Goal: Navigation & Orientation: Understand site structure

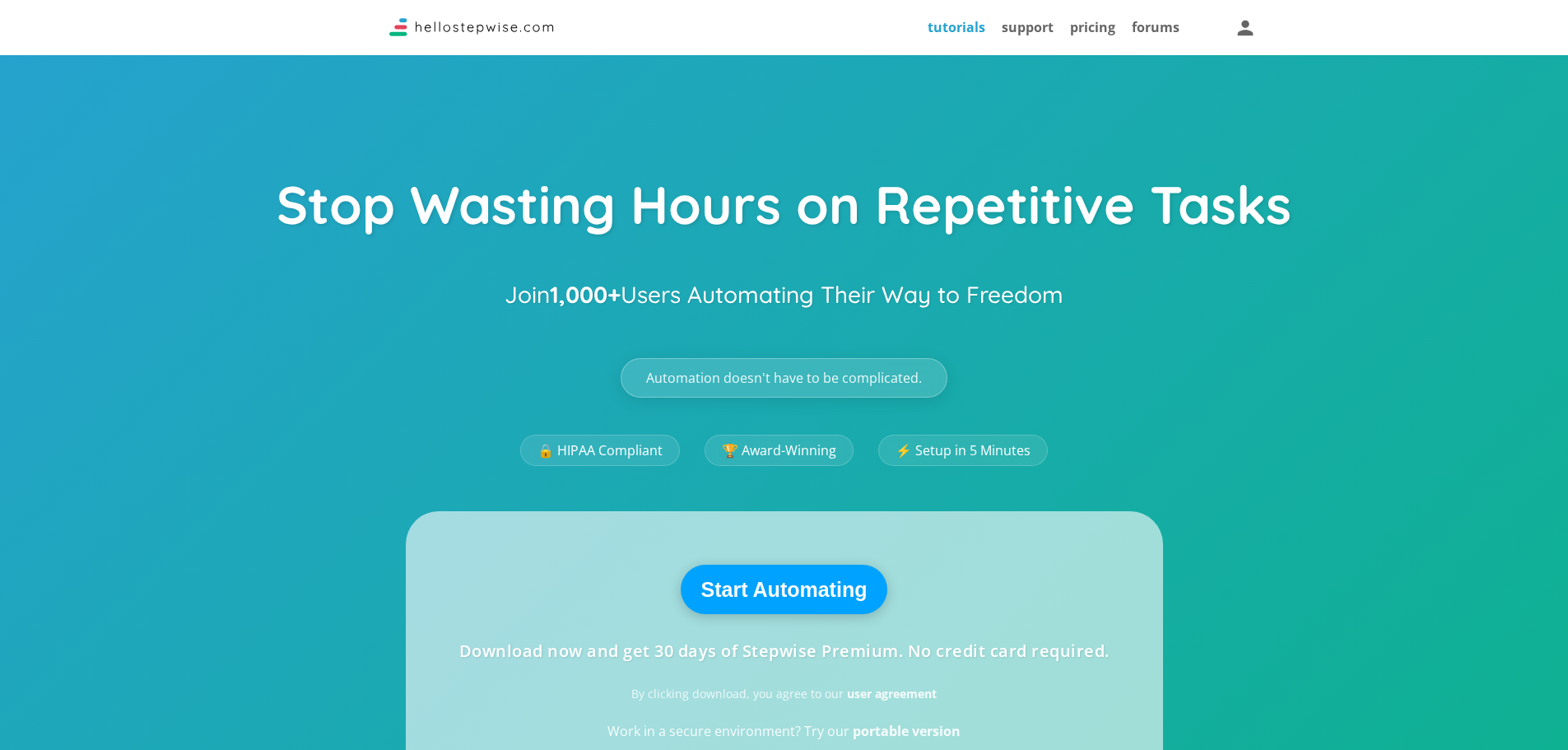
click at [960, 31] on link "tutorials" at bounding box center [957, 27] width 58 height 18
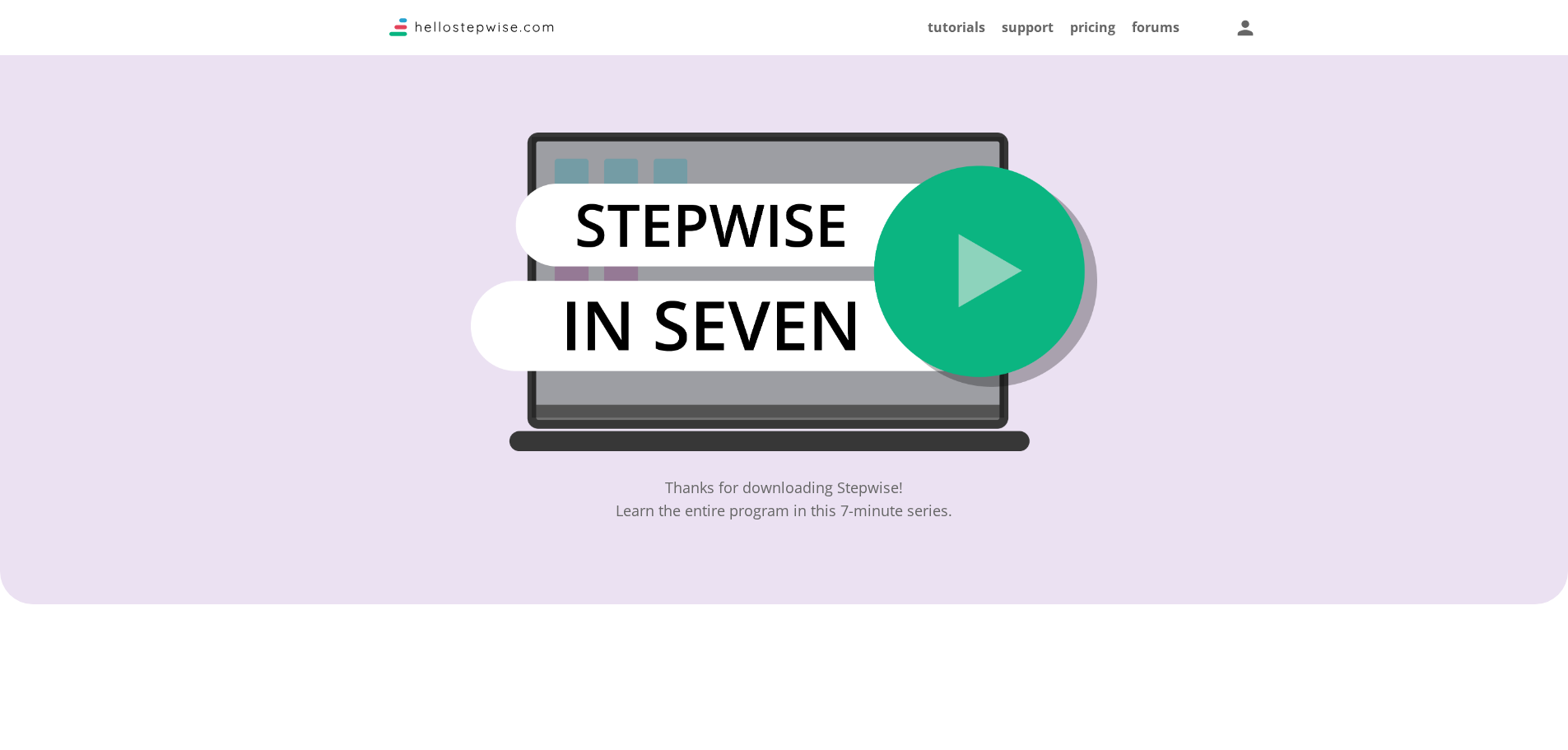
click at [1014, 283] on img at bounding box center [784, 292] width 627 height 319
click at [461, 24] on img at bounding box center [471, 27] width 164 height 18
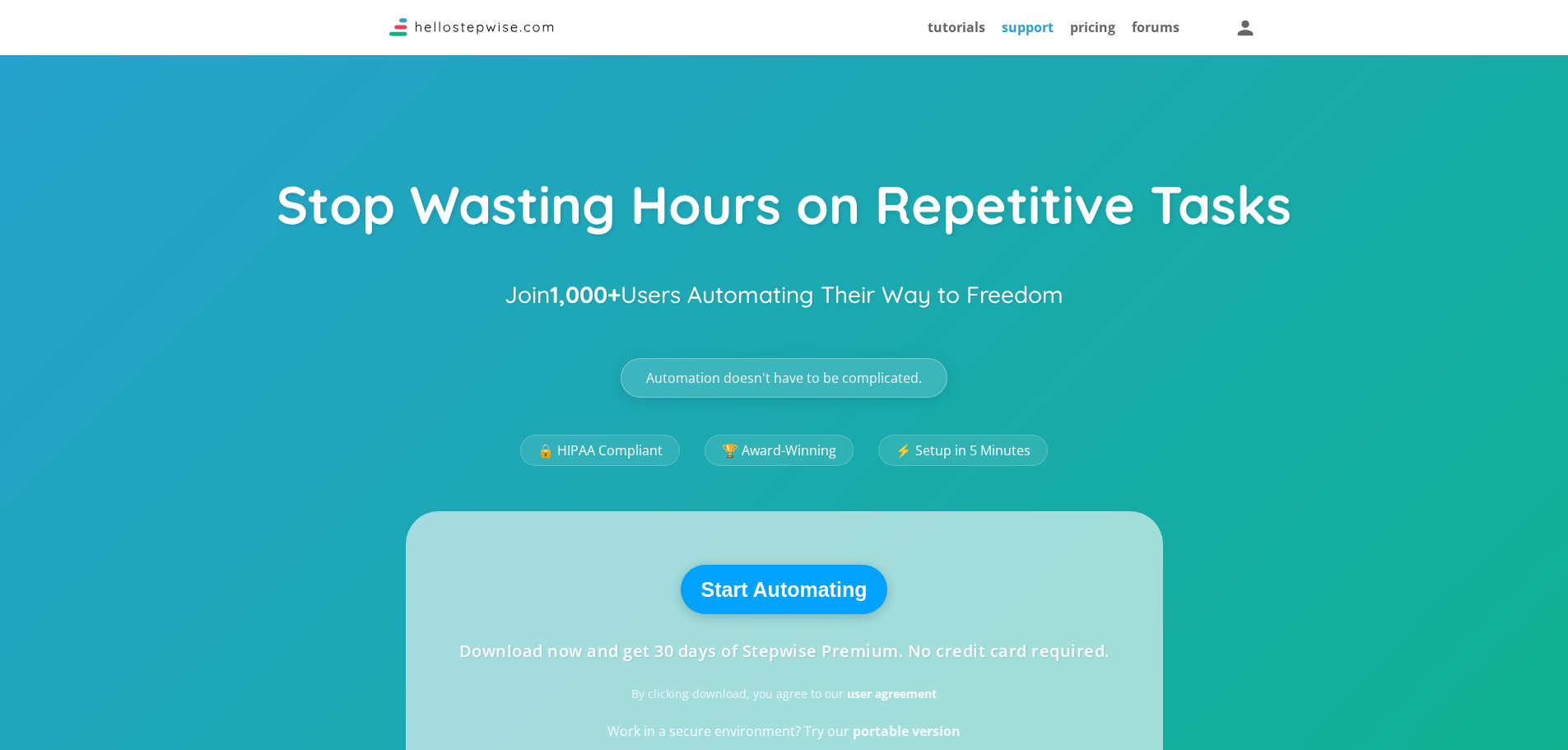
click at [1035, 32] on link "support" at bounding box center [1027, 27] width 51 height 18
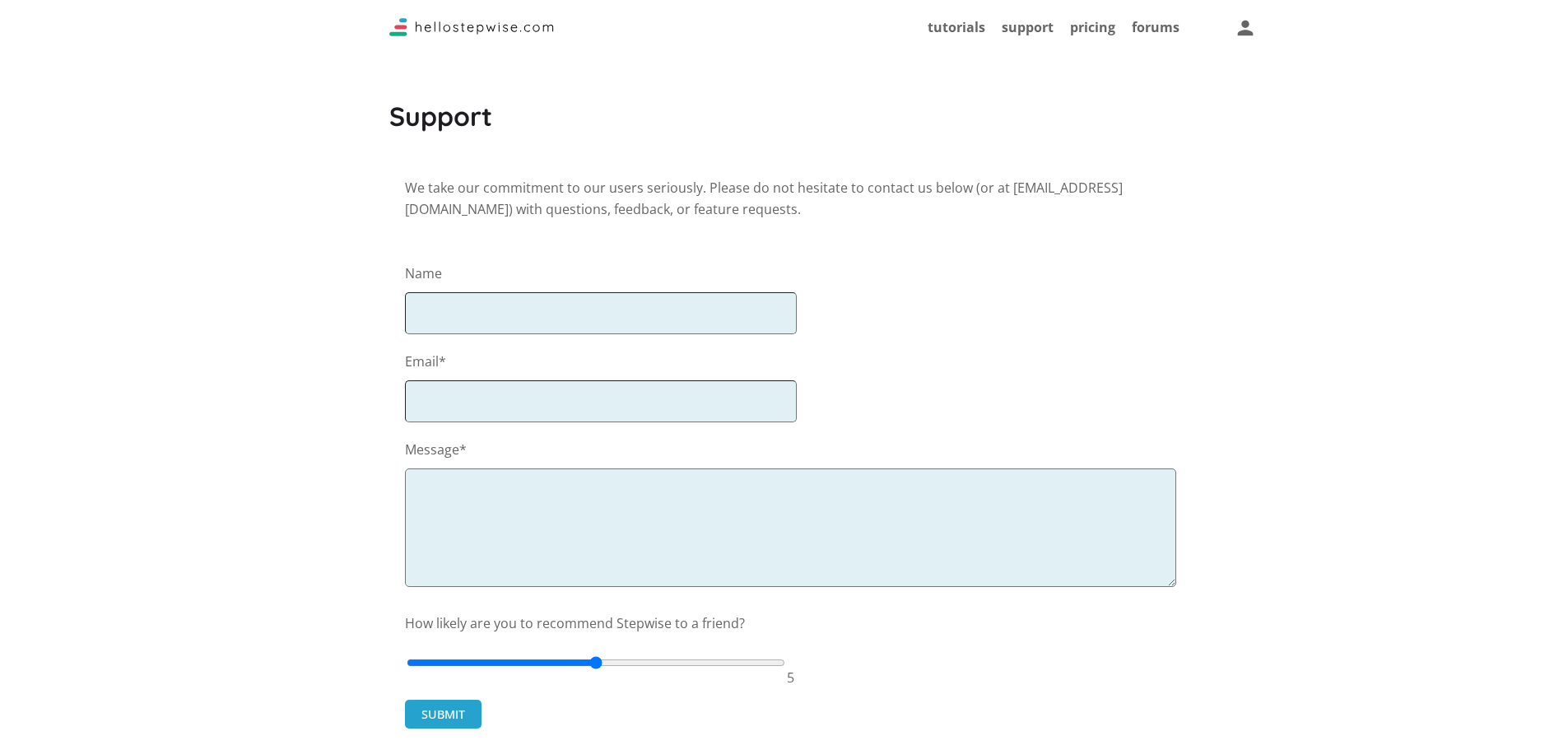
click at [1086, 17] on div "pricing" at bounding box center [1084, 27] width 61 height 39
click at [1086, 19] on link "pricing" at bounding box center [1092, 27] width 45 height 18
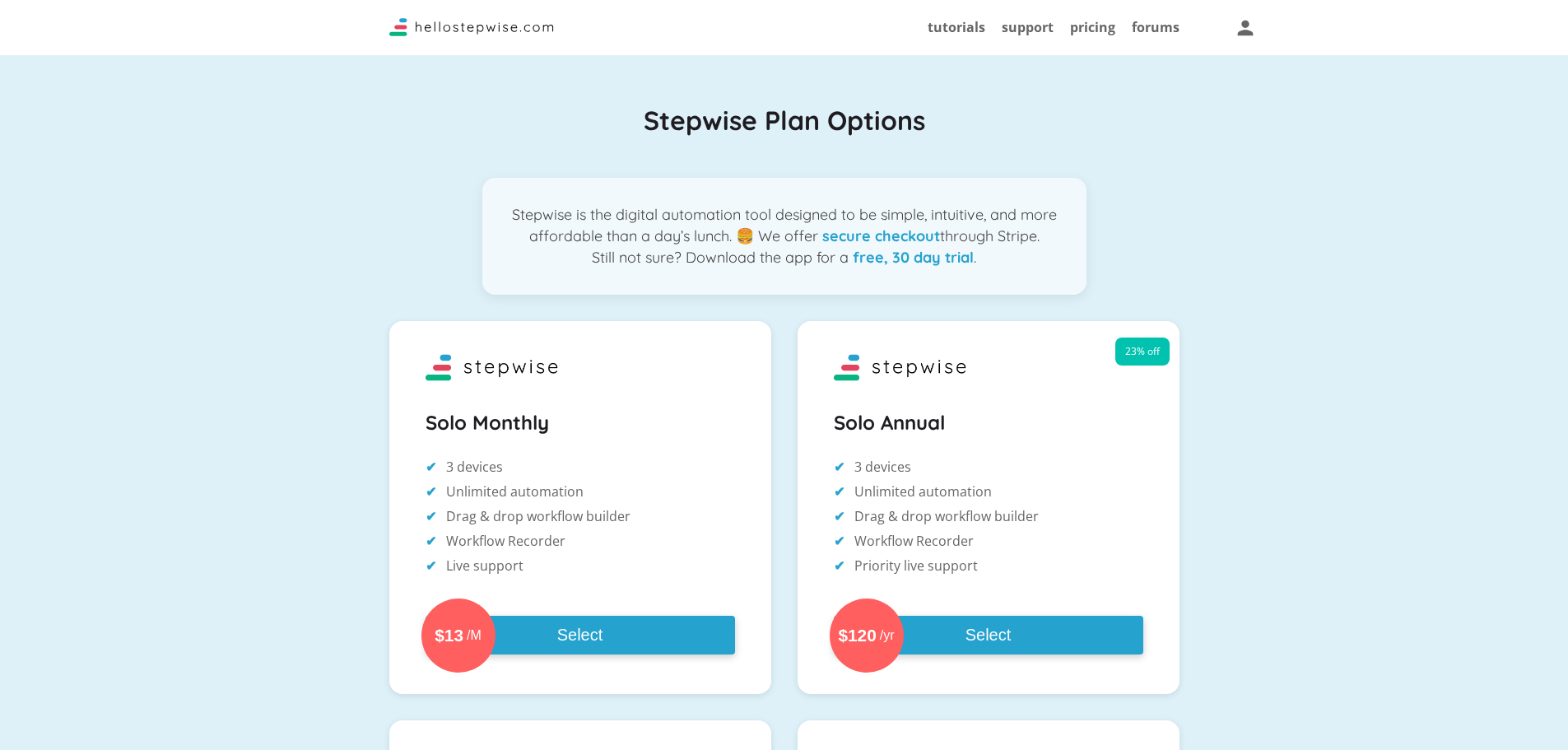
click at [1144, 16] on div "forums" at bounding box center [1147, 27] width 64 height 39
click at [1144, 20] on link "forums" at bounding box center [1155, 27] width 48 height 18
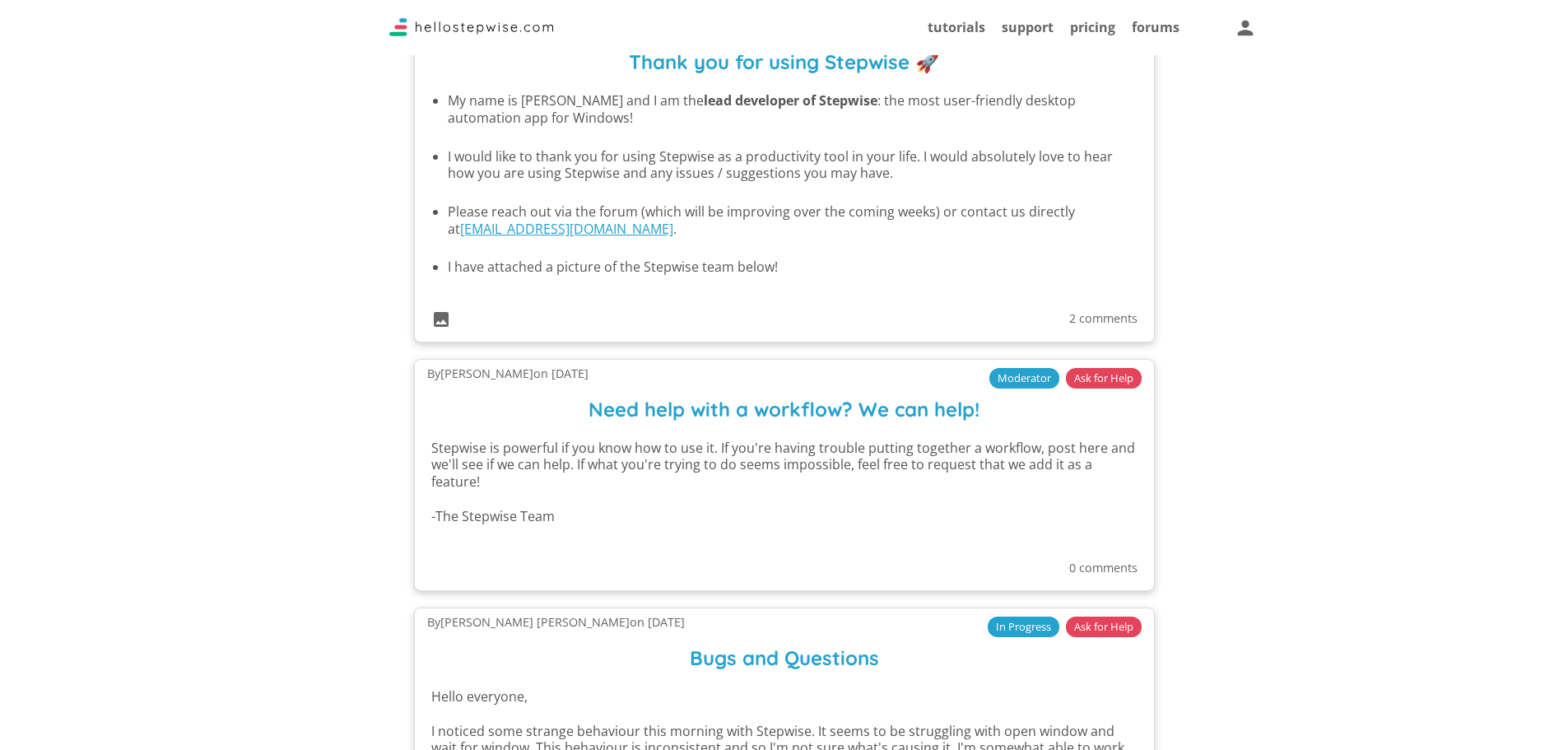
scroll to position [1481, 0]
click at [446, 322] on icon at bounding box center [441, 317] width 22 height 22
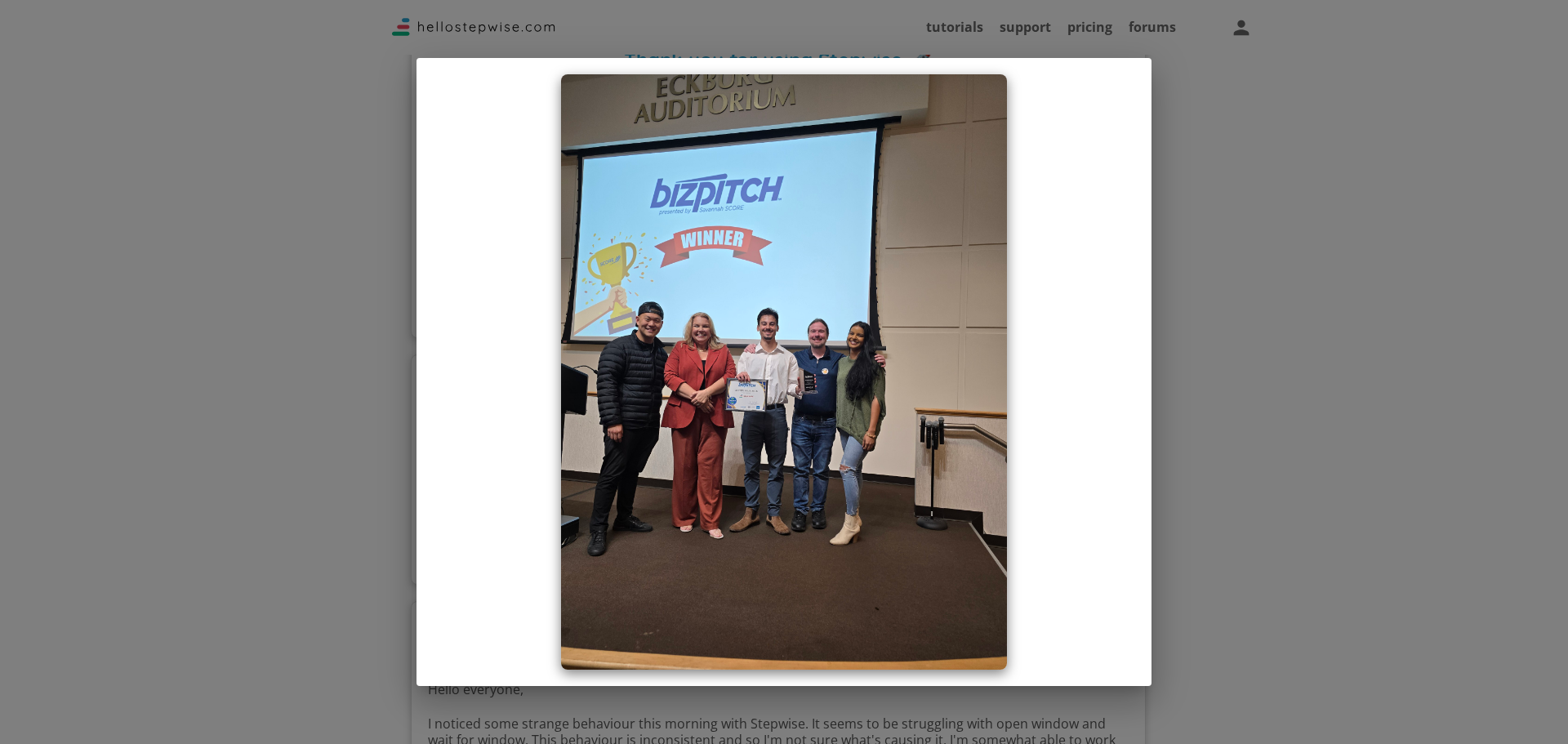
click at [287, 320] on div at bounding box center [784, 372] width 1568 height 744
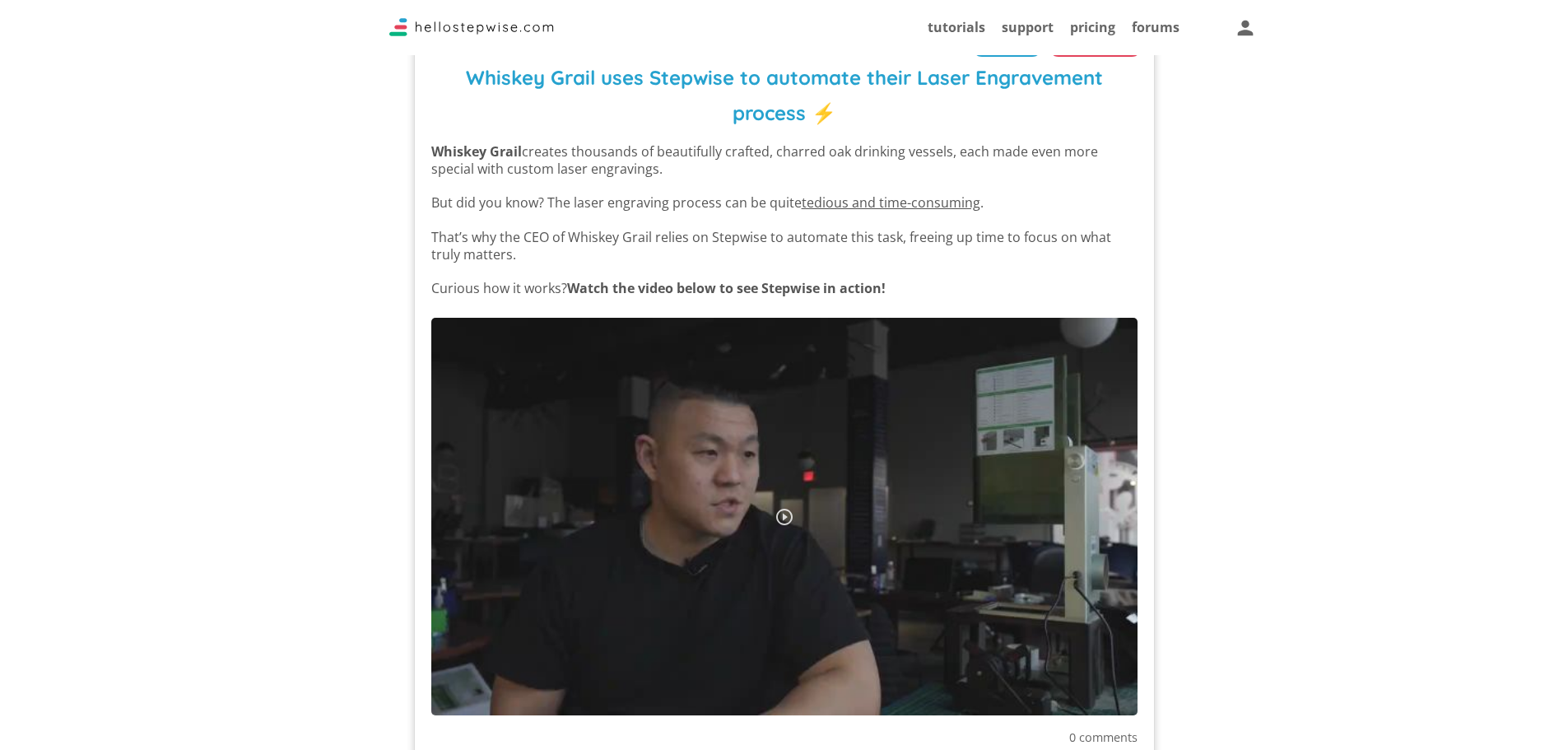
scroll to position [0, 0]
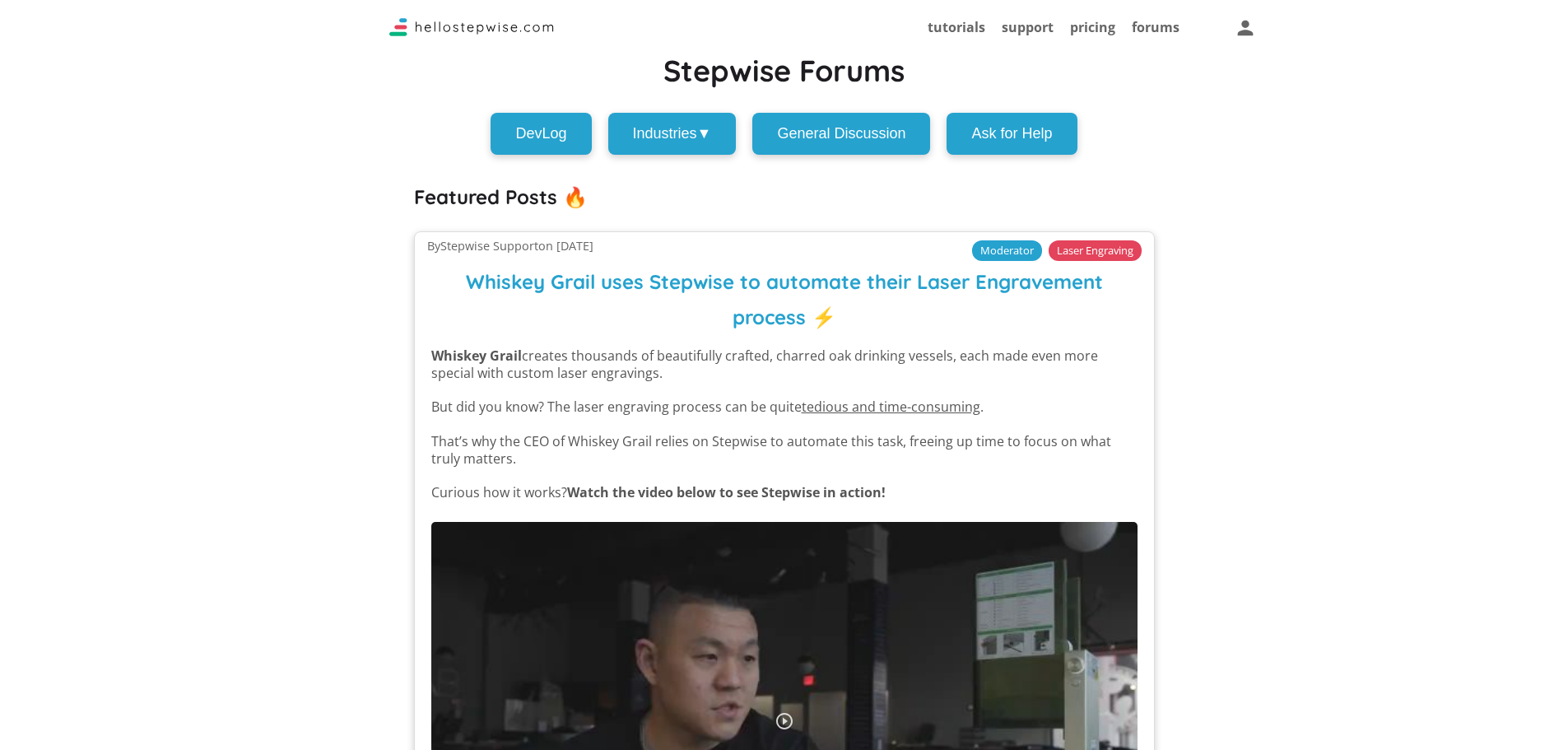
click at [493, 26] on img at bounding box center [471, 27] width 164 height 18
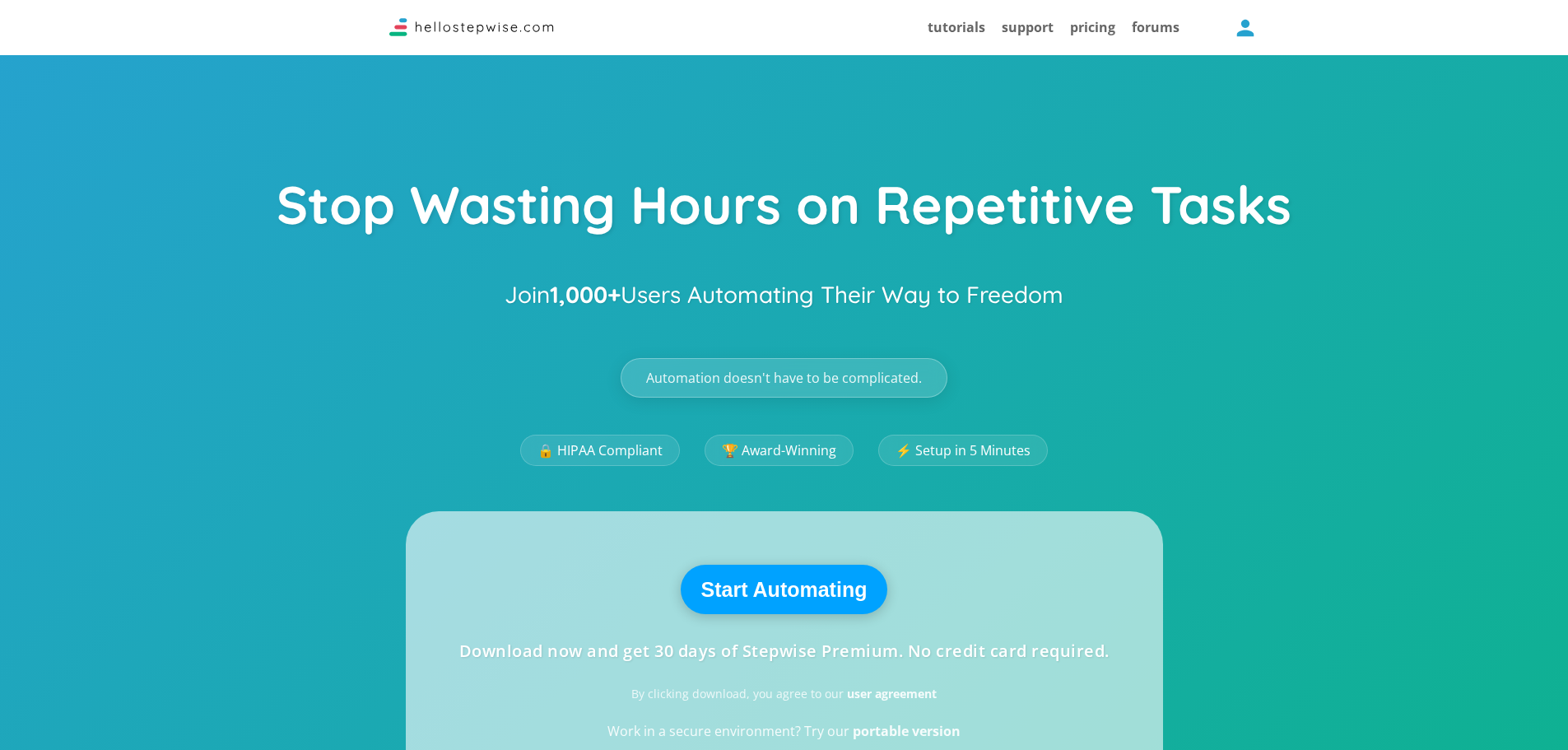
click at [1248, 21] on icon "button" at bounding box center [1245, 27] width 25 height 25
click at [1116, 237] on div at bounding box center [784, 375] width 1568 height 750
click at [1249, 25] on icon "button" at bounding box center [1245, 27] width 25 height 25
click at [1100, 223] on div at bounding box center [784, 375] width 1568 height 750
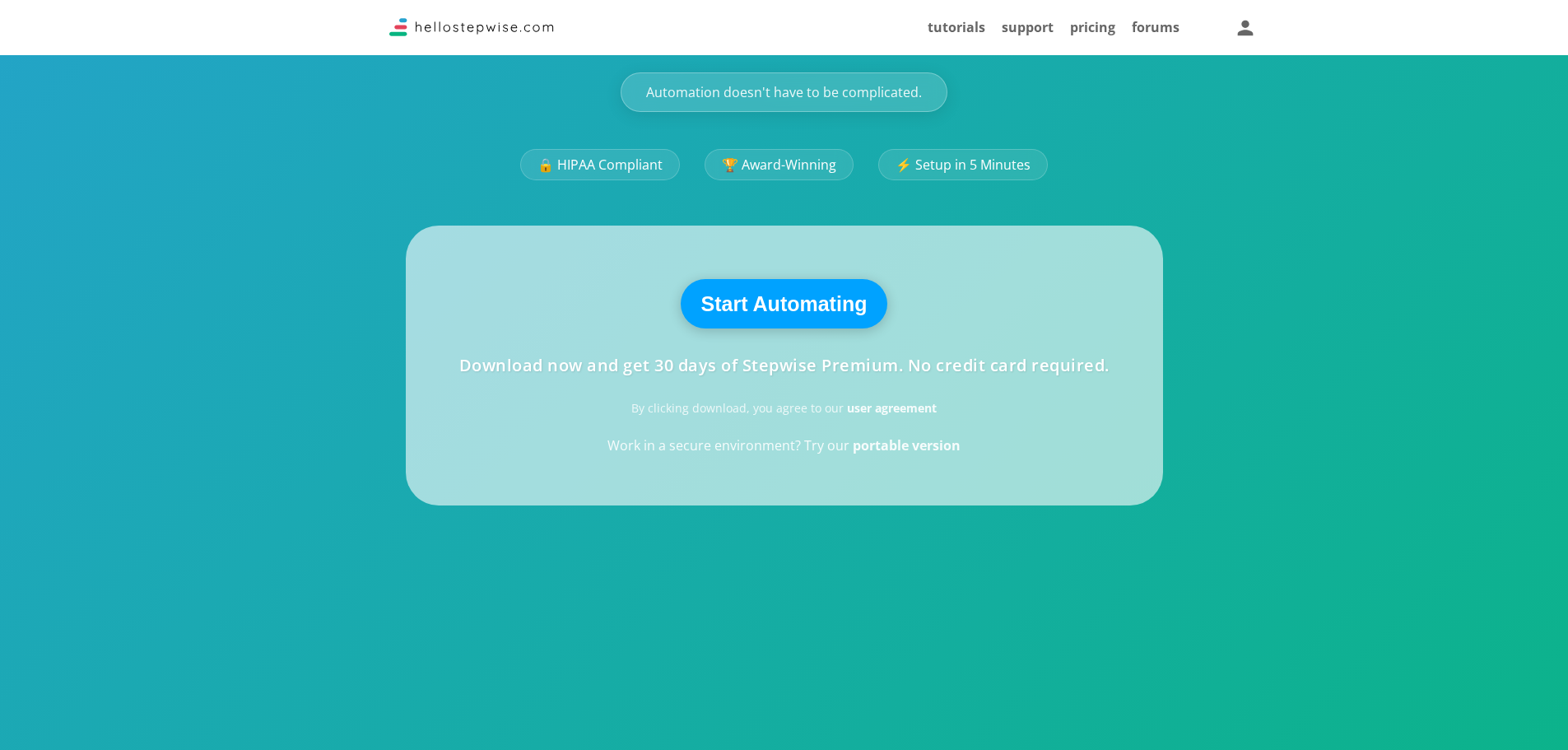
scroll to position [329, 0]
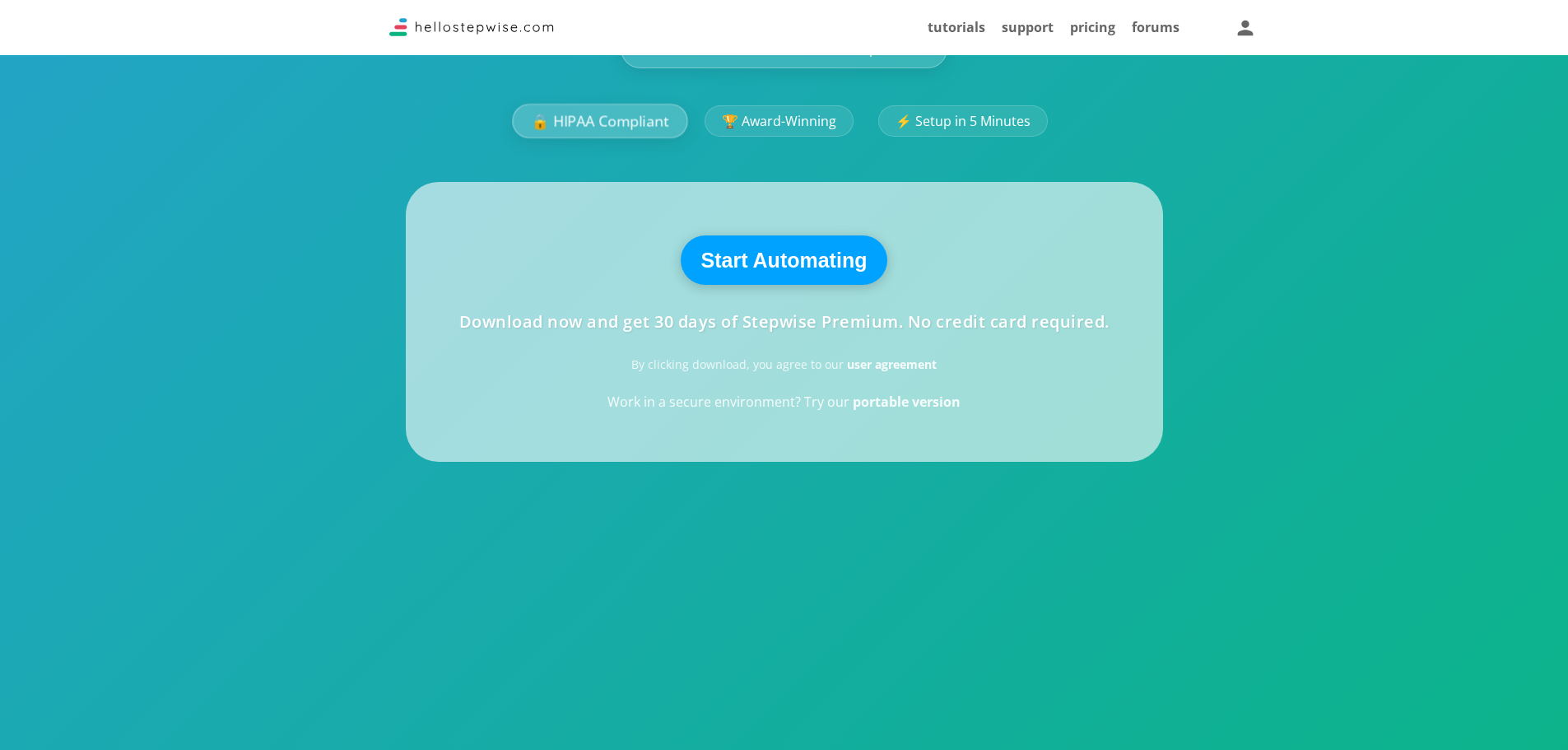
click at [586, 126] on link "🔒 HIPAA Compliant" at bounding box center [599, 121] width 175 height 34
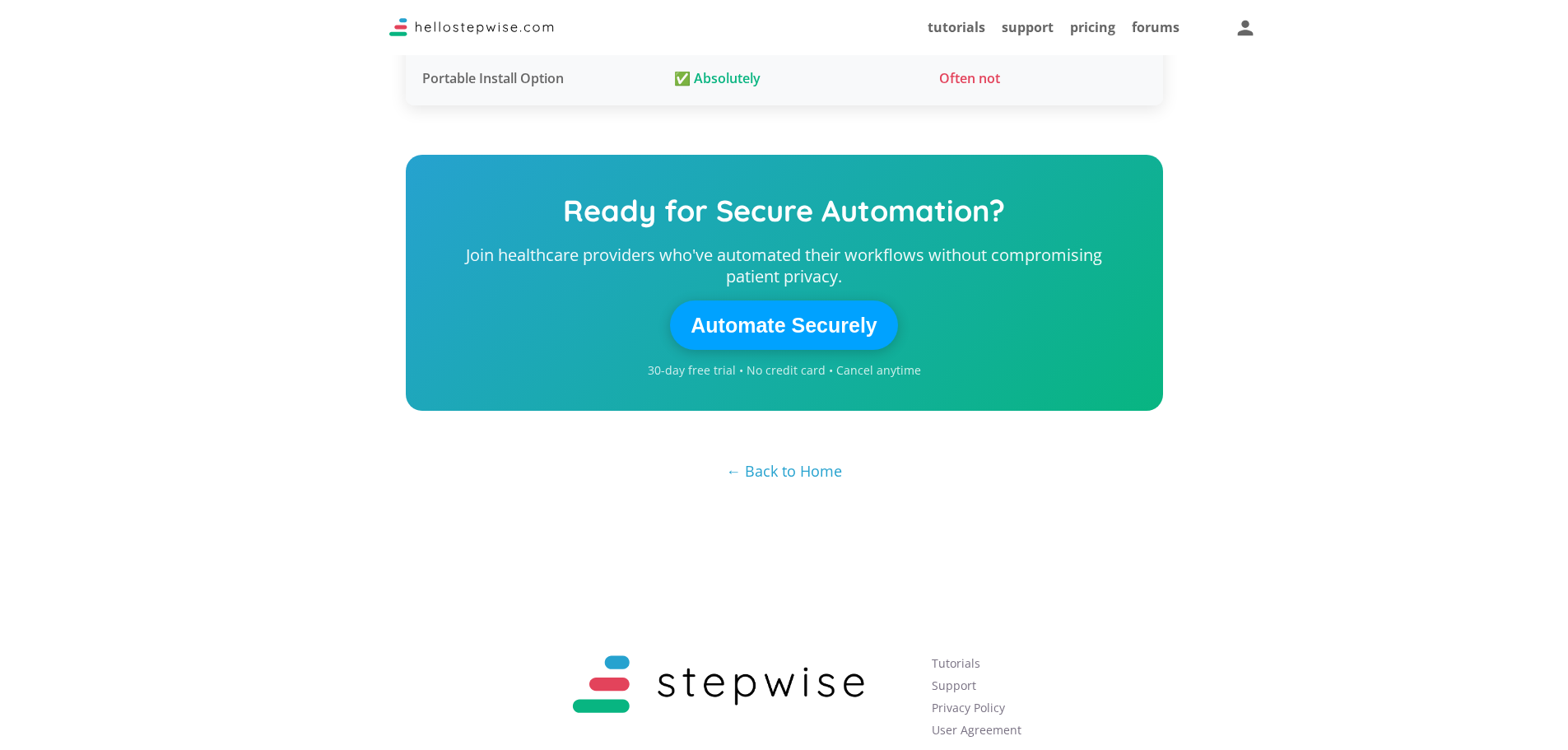
scroll to position [1924, 0]
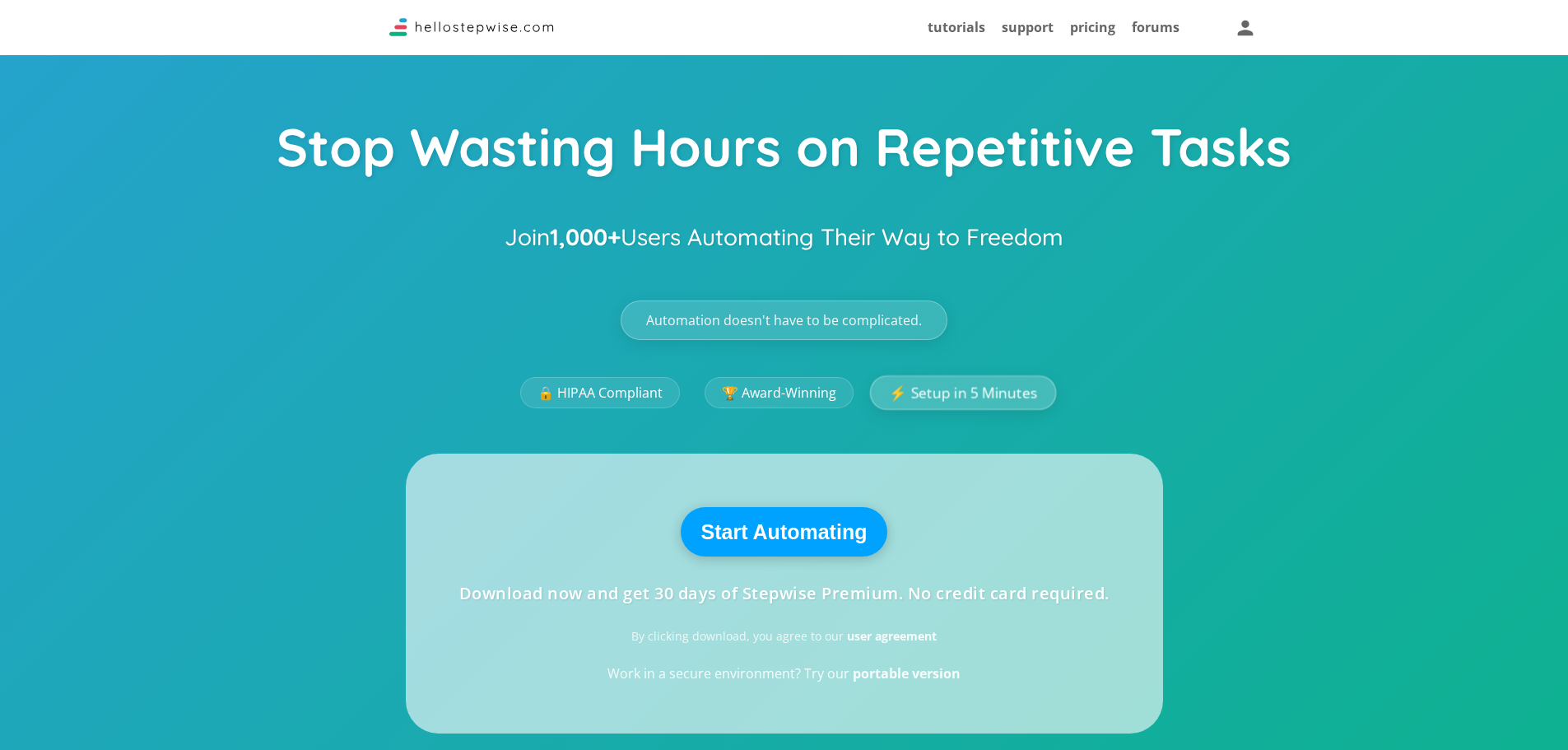
scroll to position [82, 0]
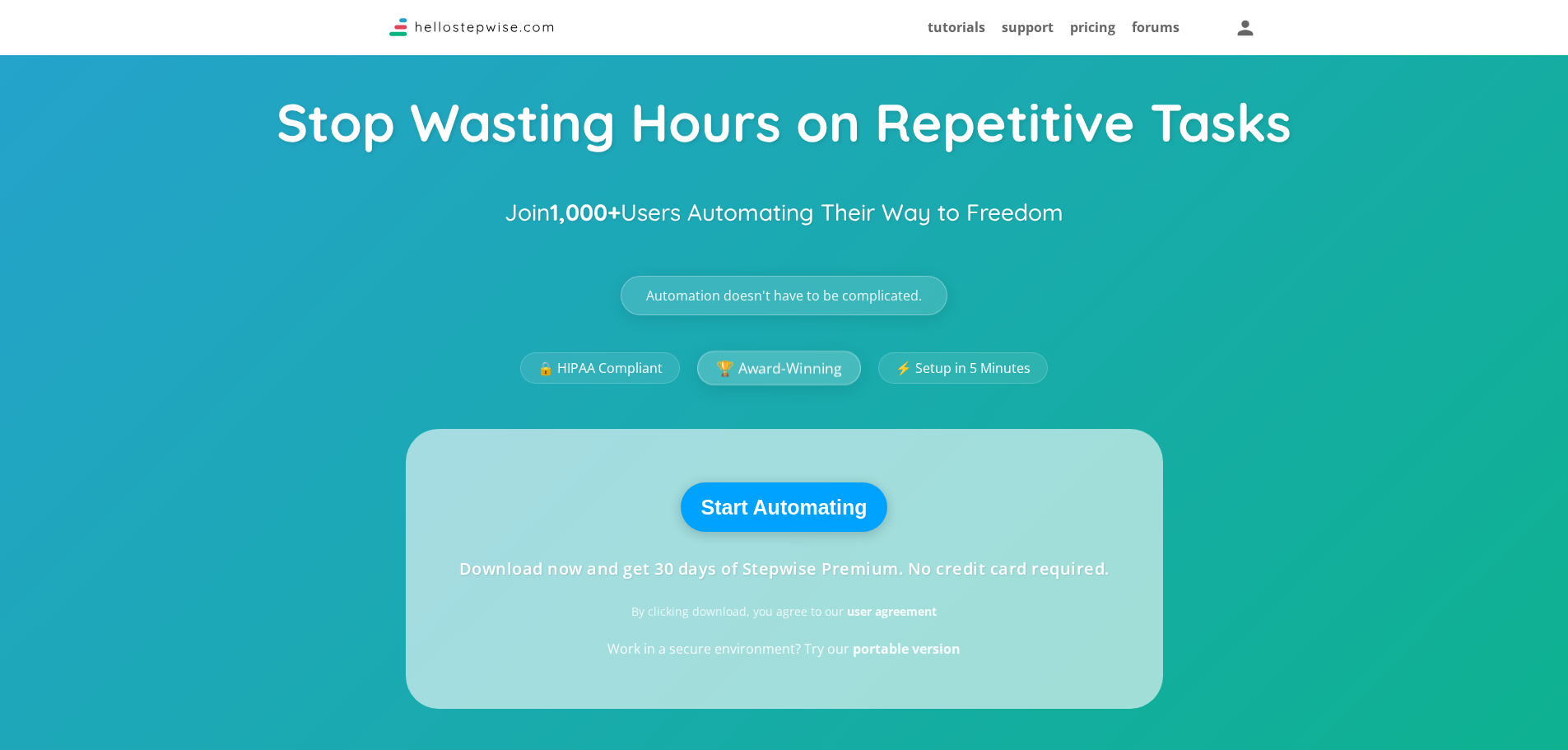
click at [789, 364] on link "🏆 Award-Winning" at bounding box center [778, 367] width 163 height 34
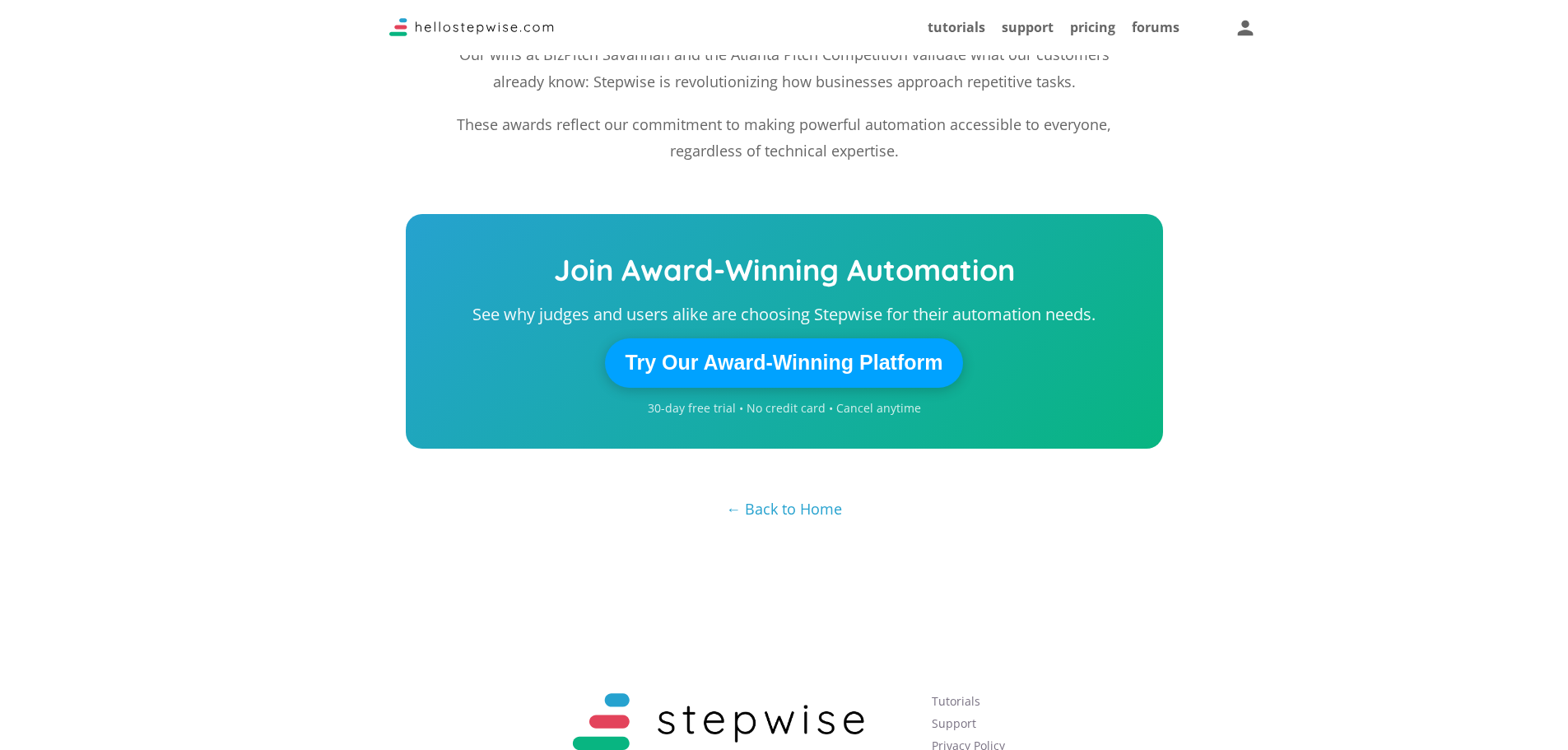
scroll to position [2452, 0]
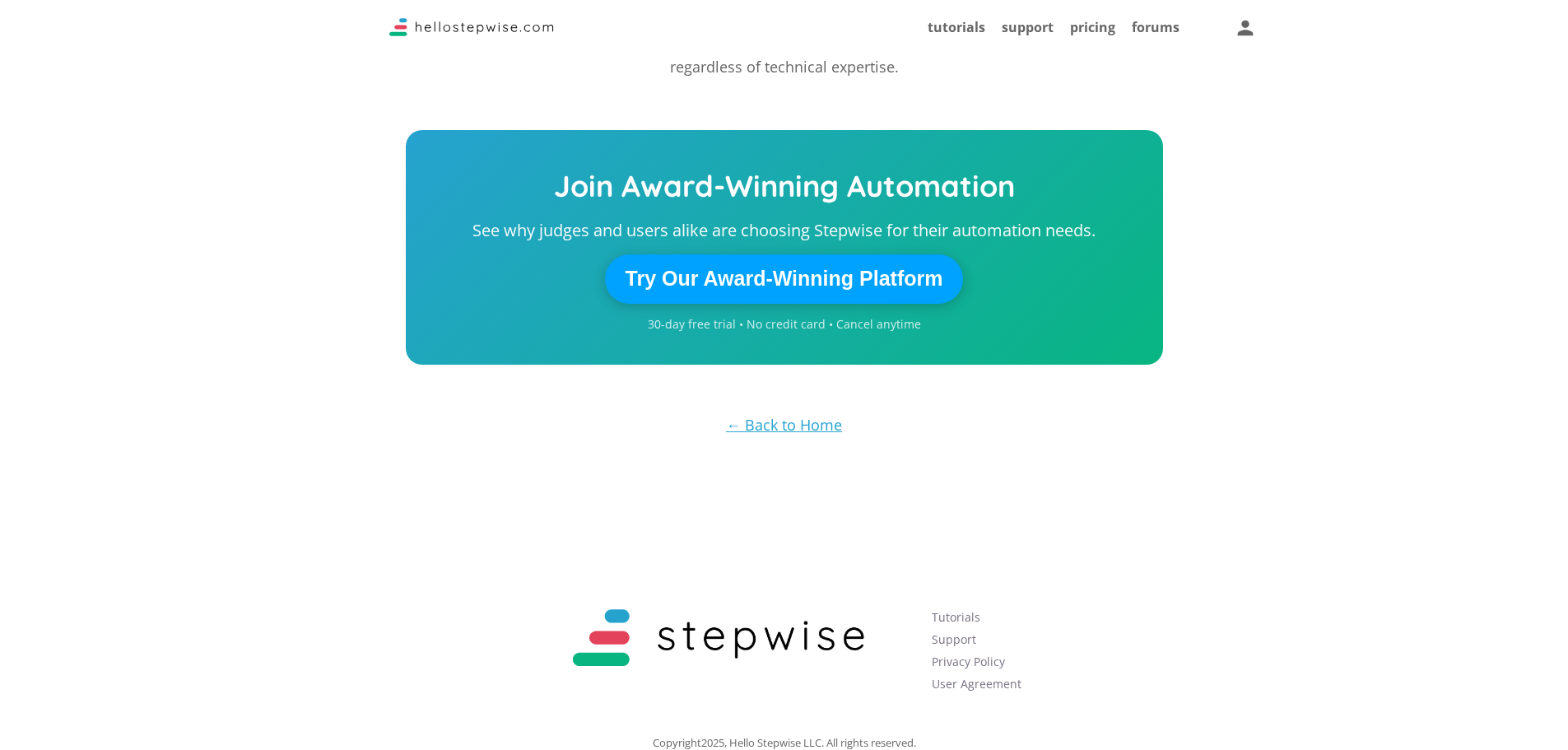
click at [791, 415] on link "← Back to Home" at bounding box center [784, 425] width 116 height 20
